Goal: Task Accomplishment & Management: Complete application form

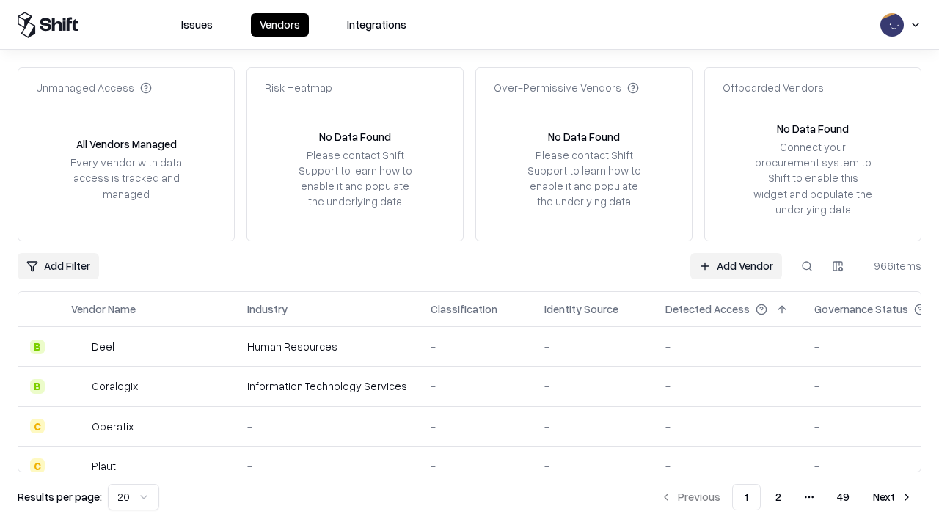
click at [735, 265] on link "Add Vendor" at bounding box center [736, 266] width 92 height 26
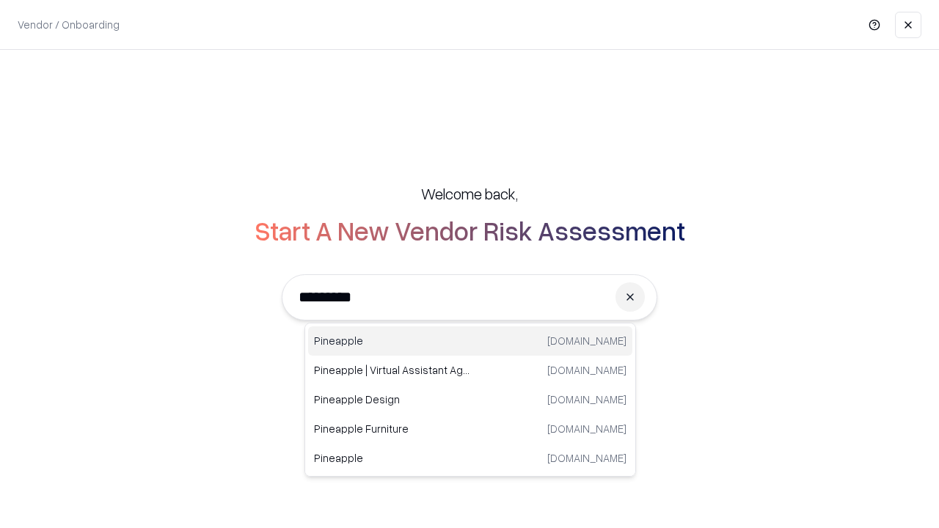
click at [470, 341] on div "Pineapple [DOMAIN_NAME]" at bounding box center [470, 340] width 324 height 29
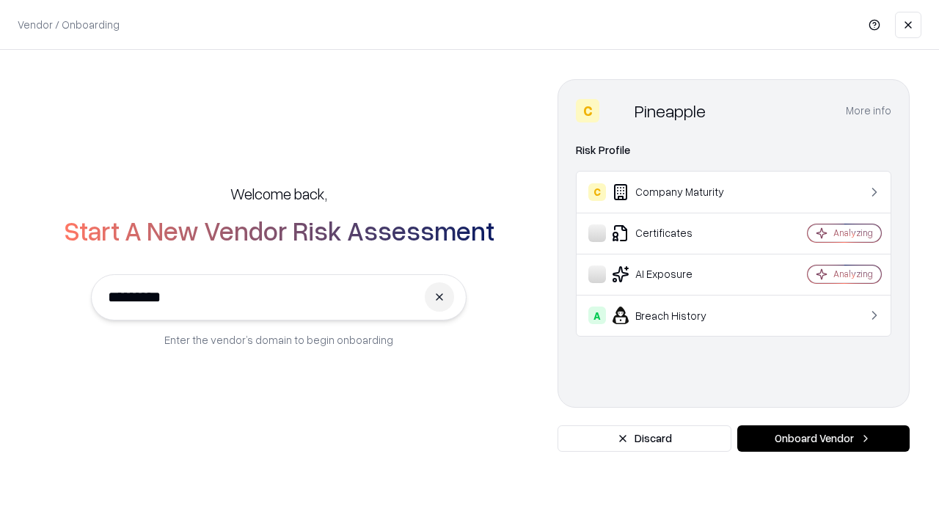
type input "*********"
click at [823, 438] on button "Onboard Vendor" at bounding box center [823, 438] width 172 height 26
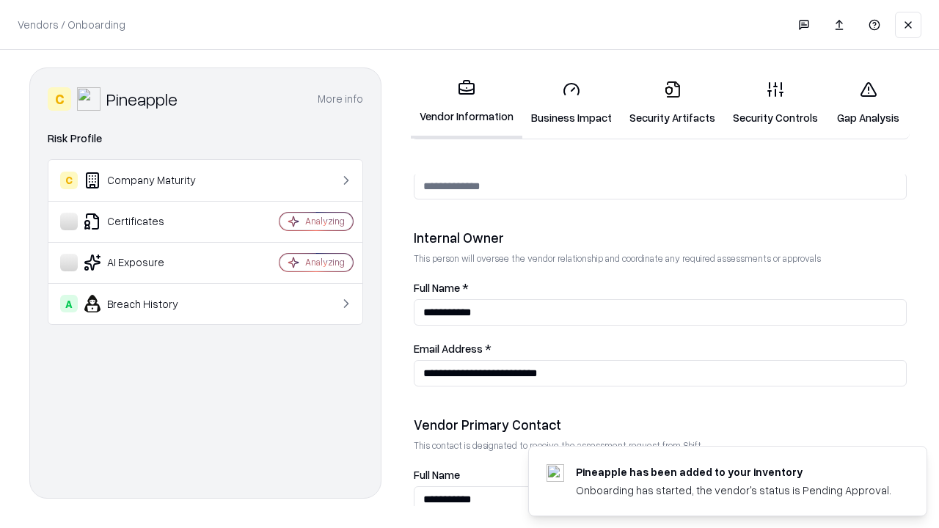
scroll to position [760, 0]
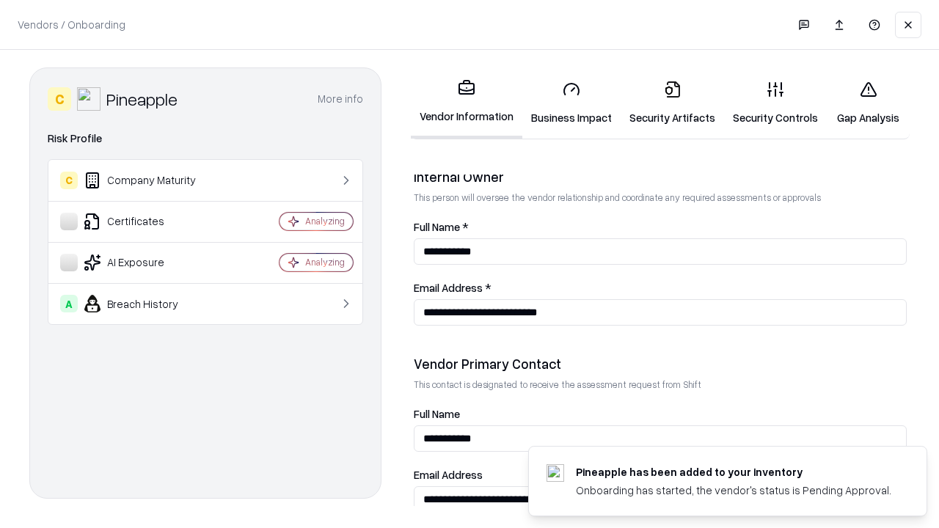
click at [571, 103] on link "Business Impact" at bounding box center [571, 103] width 98 height 68
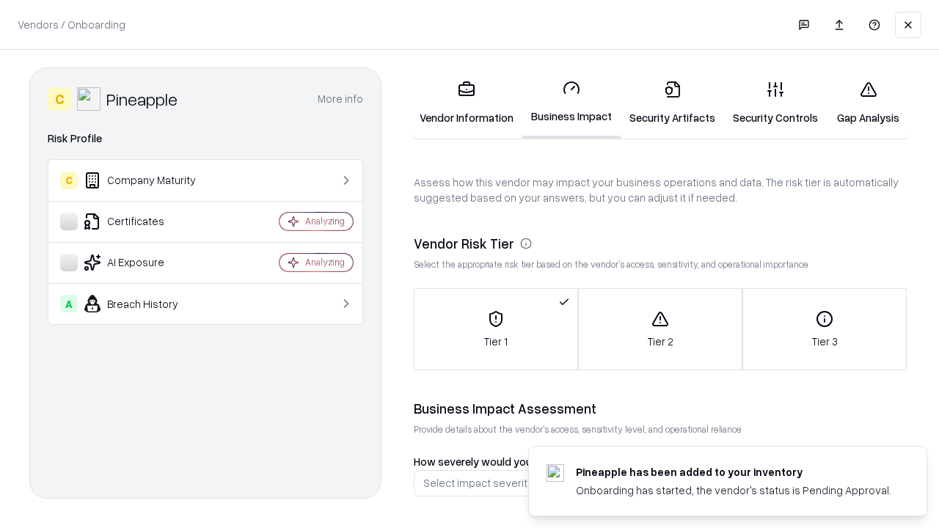
click at [672, 103] on link "Security Artifacts" at bounding box center [671, 103] width 103 height 68
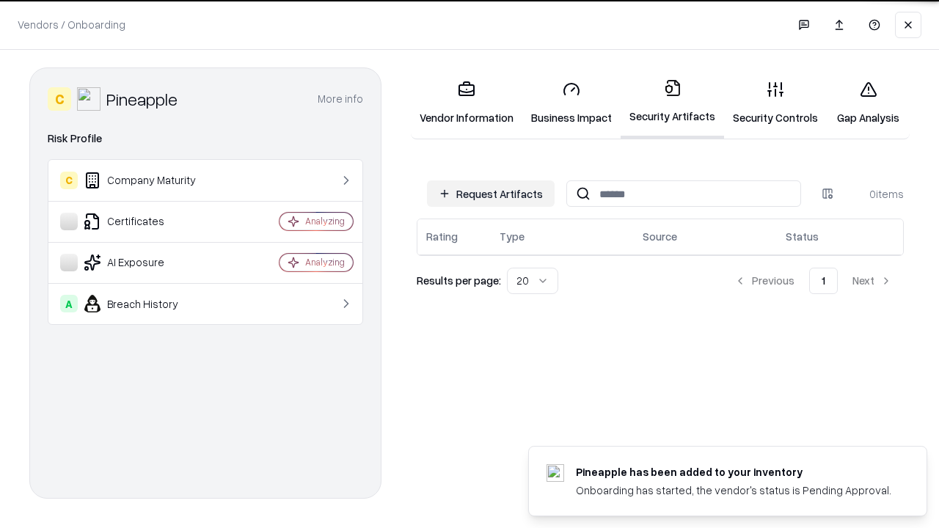
click at [491, 194] on button "Request Artifacts" at bounding box center [491, 193] width 128 height 26
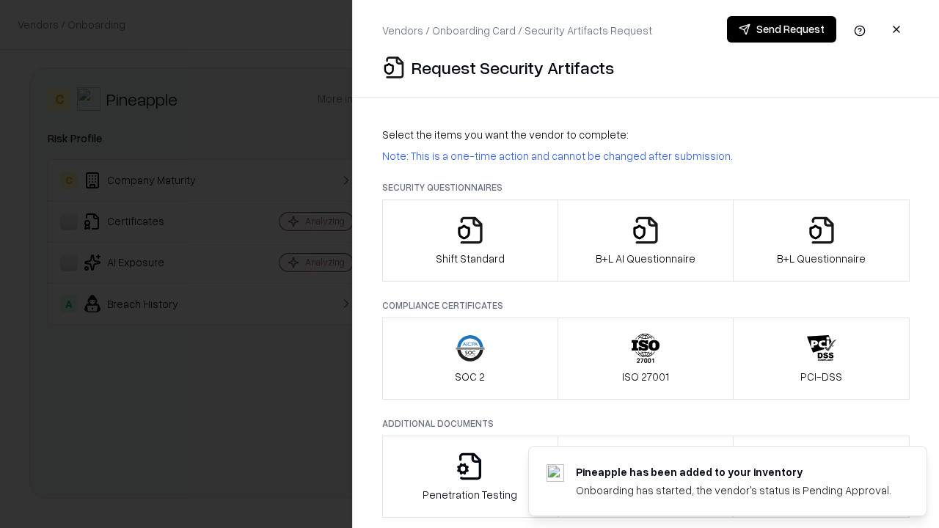
click at [469, 241] on icon "button" at bounding box center [469, 230] width 29 height 29
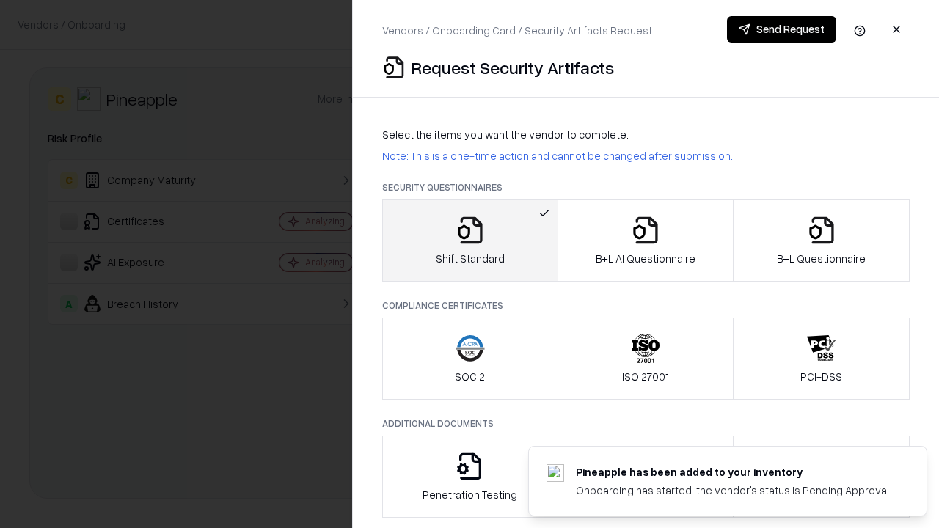
click at [781, 29] on button "Send Request" at bounding box center [781, 29] width 109 height 26
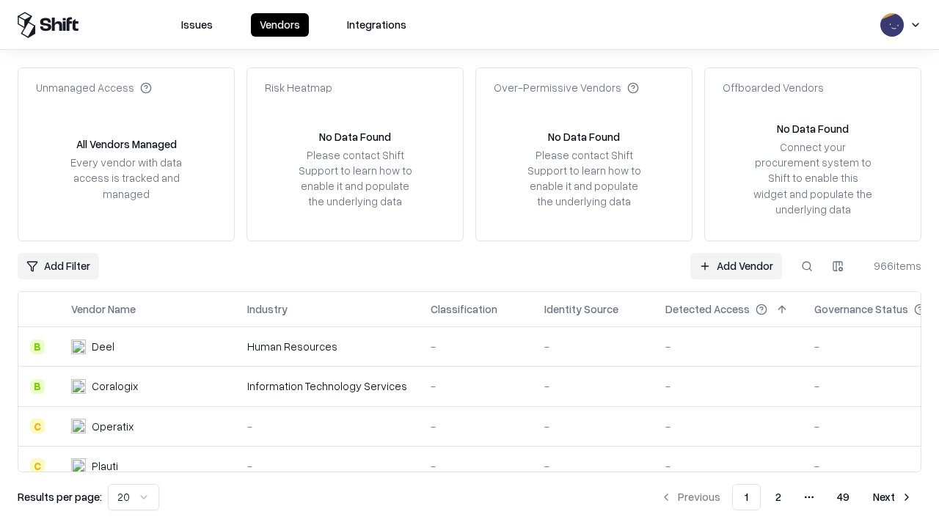
click at [807, 265] on button at bounding box center [806, 266] width 26 height 26
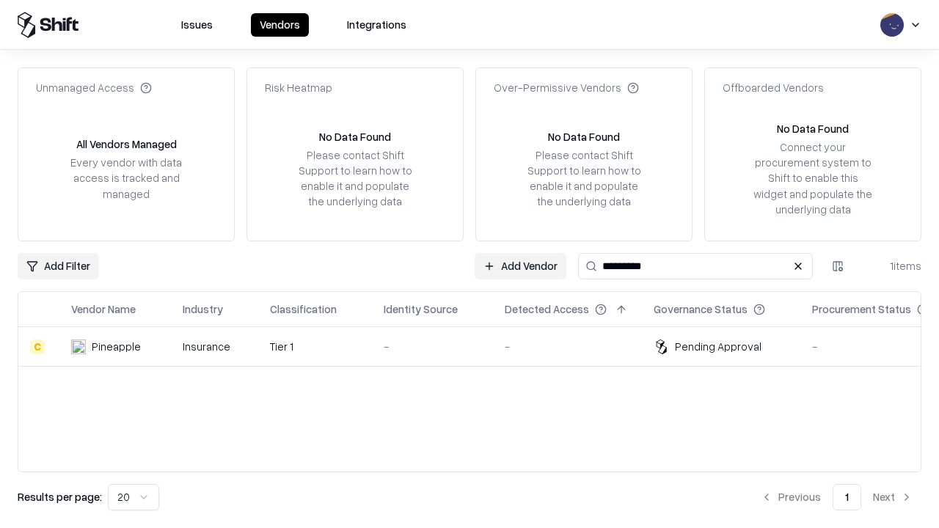
type input "*********"
click at [478, 346] on div "-" at bounding box center [432, 346] width 98 height 15
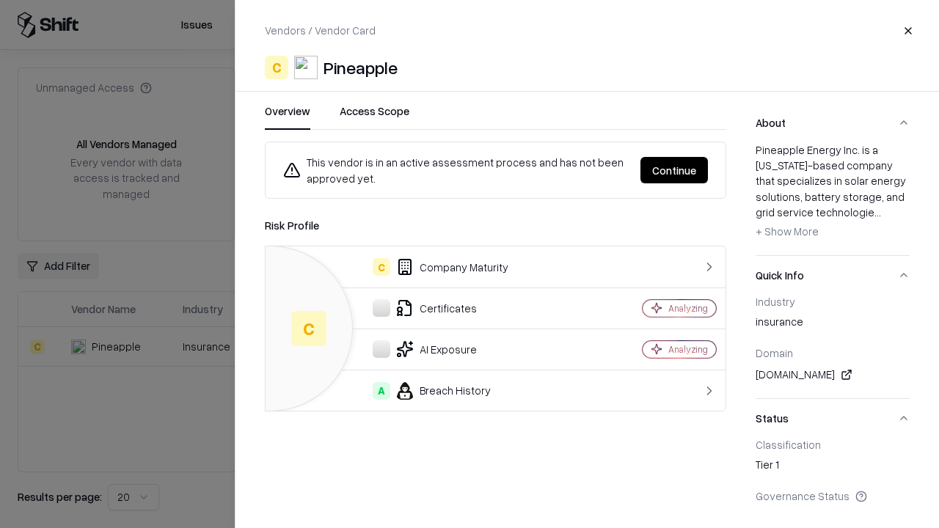
click at [674, 170] on button "Continue" at bounding box center [673, 170] width 67 height 26
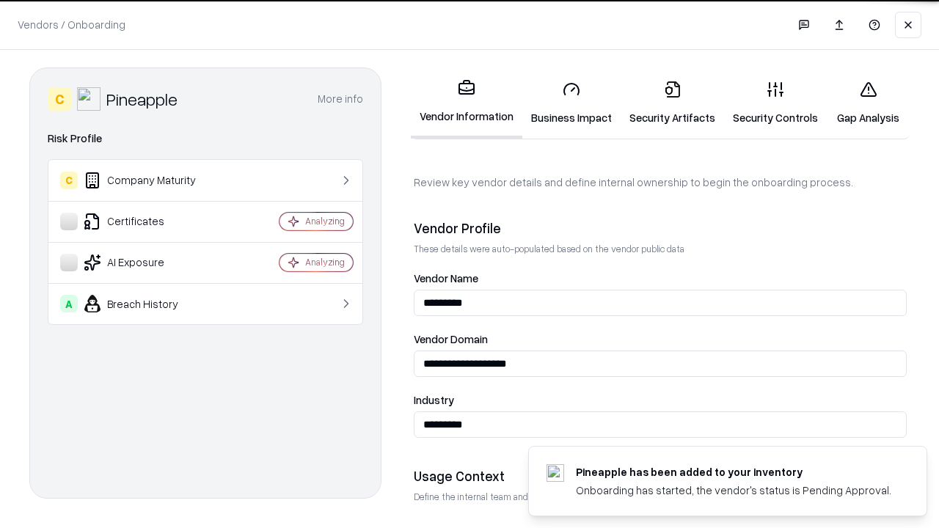
click at [672, 103] on link "Security Artifacts" at bounding box center [671, 103] width 103 height 68
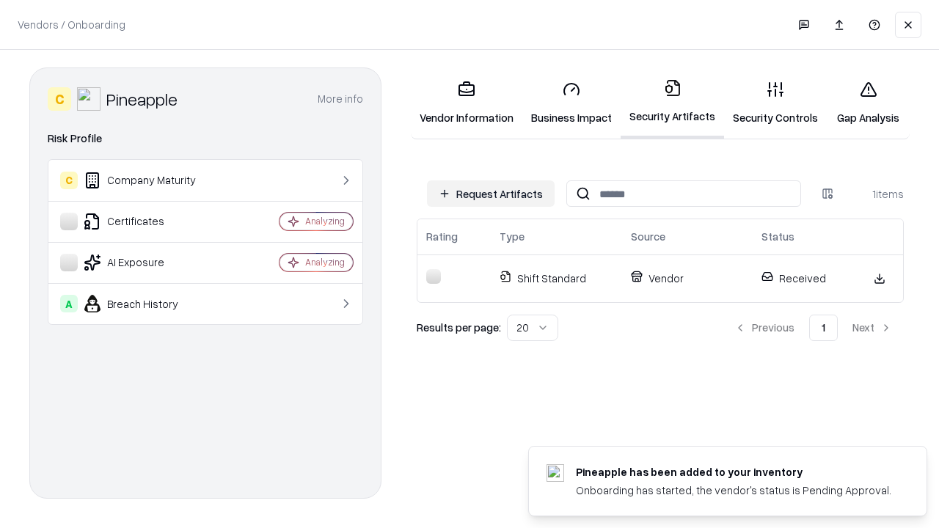
click at [867, 103] on link "Gap Analysis" at bounding box center [867, 103] width 83 height 68
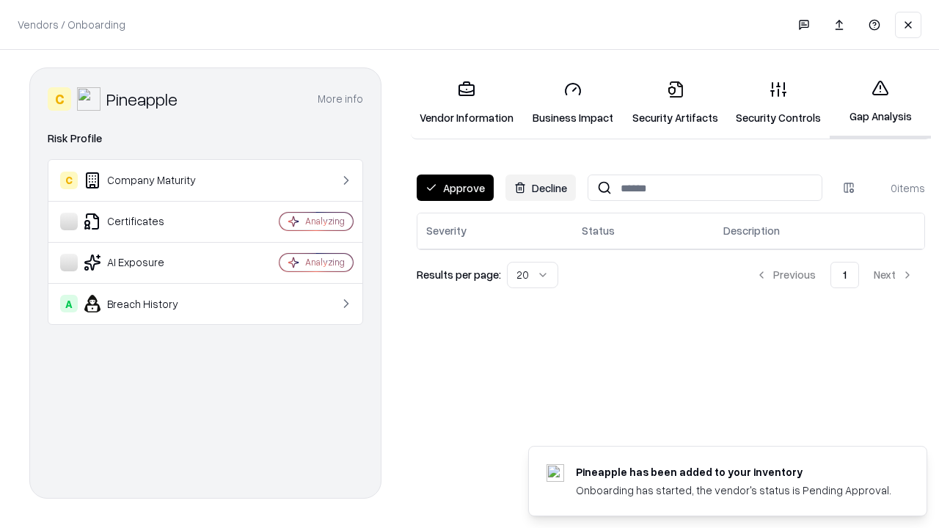
click at [455, 188] on button "Approve" at bounding box center [454, 188] width 77 height 26
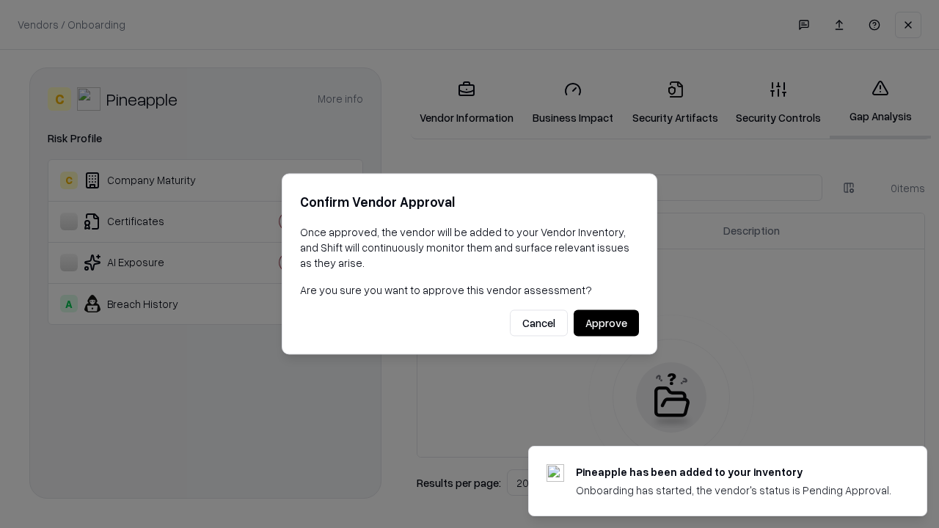
click at [606, 323] on button "Approve" at bounding box center [605, 323] width 65 height 26
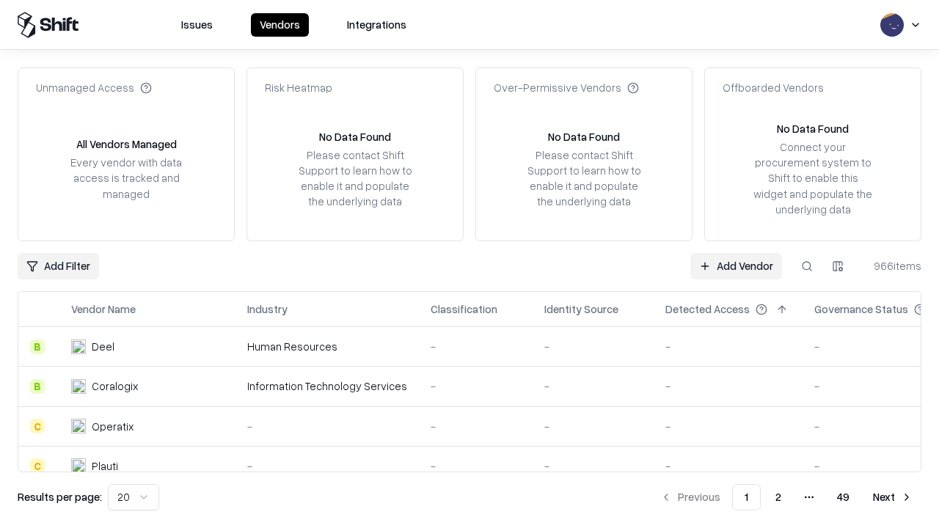
type input "*********"
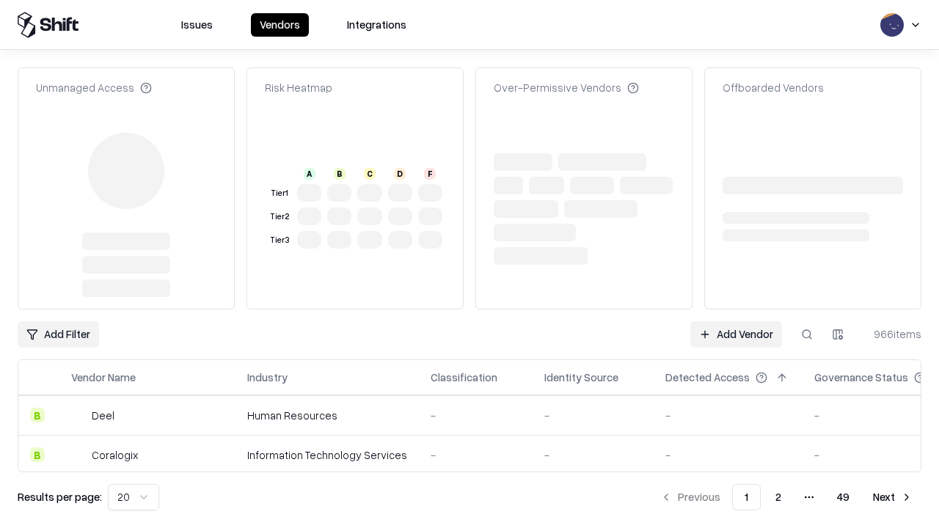
click at [735, 321] on link "Add Vendor" at bounding box center [736, 334] width 92 height 26
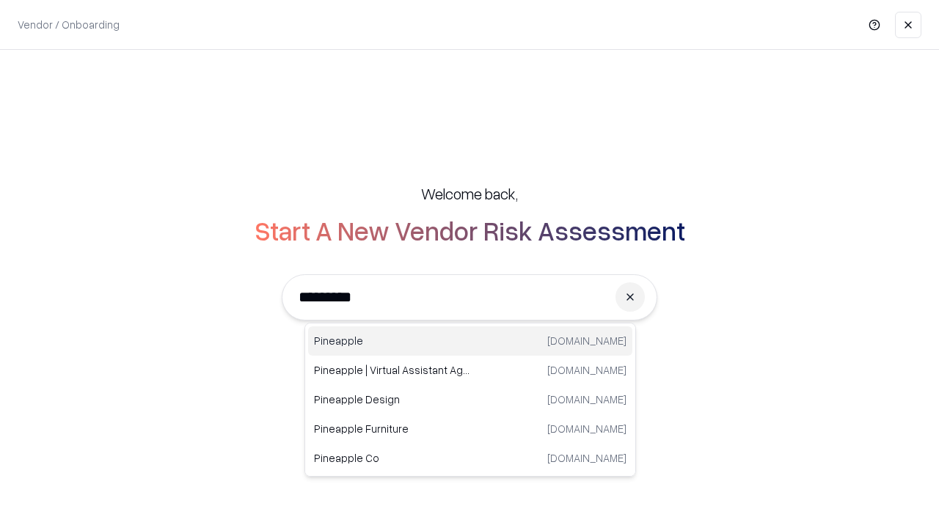
click at [470, 341] on div "Pineapple [DOMAIN_NAME]" at bounding box center [470, 340] width 324 height 29
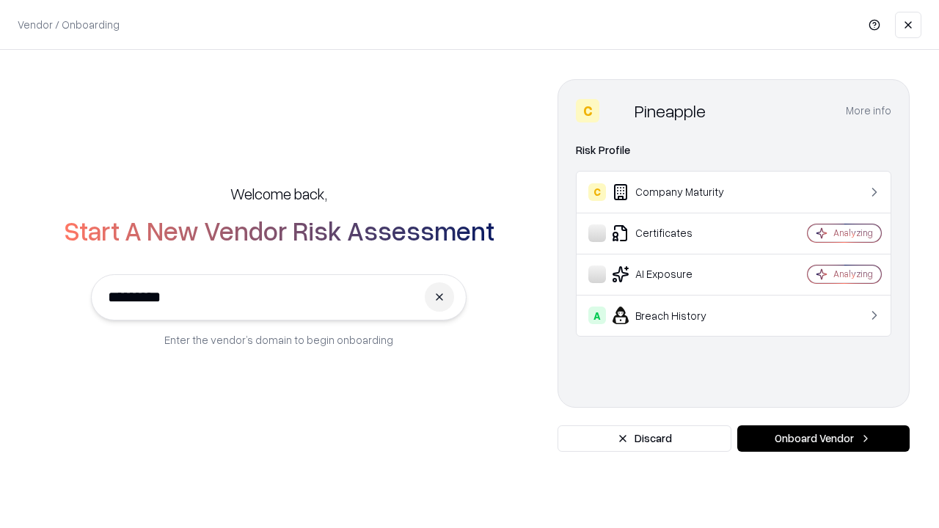
type input "*********"
click at [823, 438] on button "Onboard Vendor" at bounding box center [823, 438] width 172 height 26
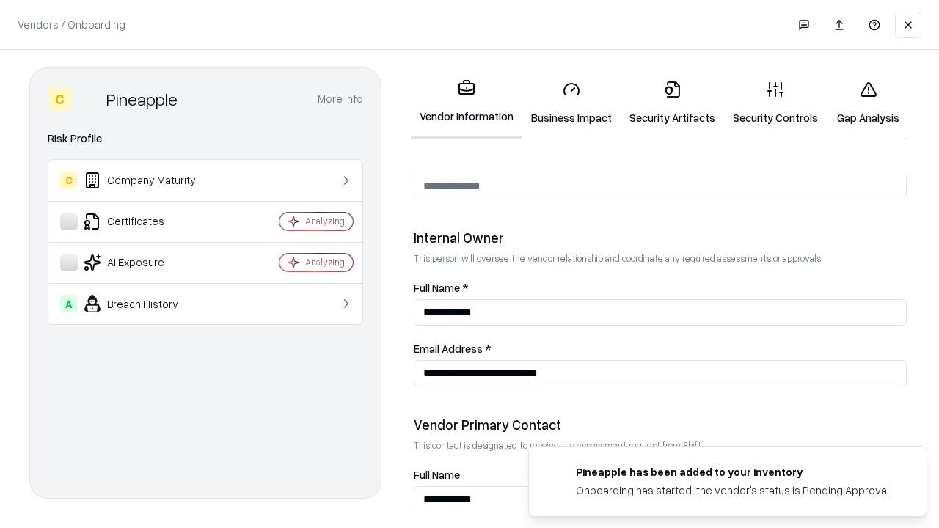
scroll to position [760, 0]
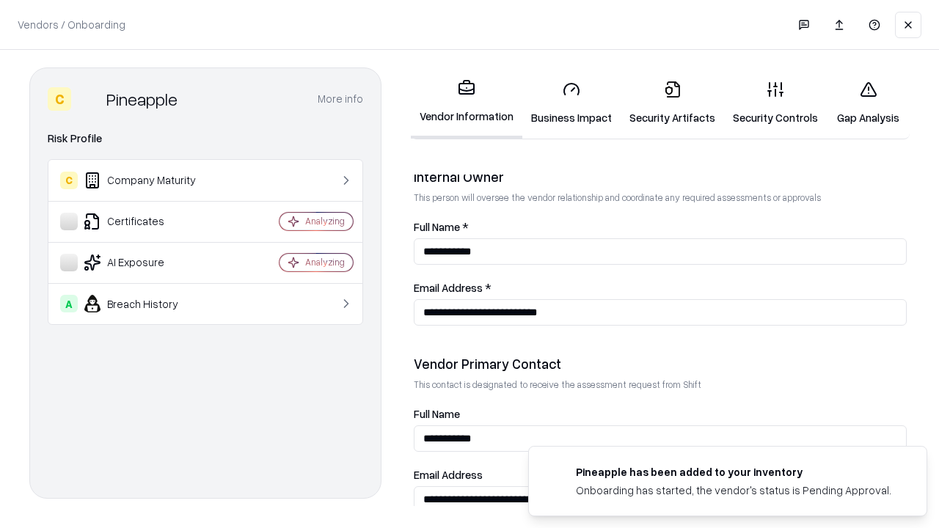
click at [867, 103] on link "Gap Analysis" at bounding box center [867, 103] width 83 height 68
